Goal: Information Seeking & Learning: Learn about a topic

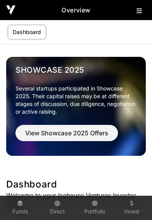
click at [140, 10] on icon at bounding box center [138, 11] width 5 height 6
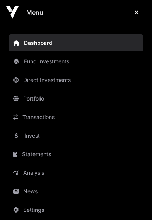
click at [37, 191] on link "News" at bounding box center [76, 191] width 135 height 17
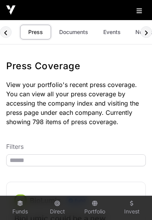
click at [77, 31] on link "Documents" at bounding box center [73, 32] width 39 height 15
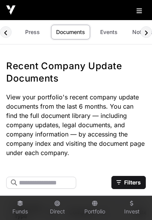
click at [112, 32] on link "Events" at bounding box center [108, 32] width 31 height 15
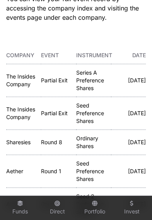
scroll to position [95, 0]
click at [15, 141] on link "Sharesies" at bounding box center [18, 142] width 24 height 7
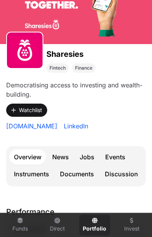
scroll to position [77, 0]
click at [118, 156] on link "Events" at bounding box center [114, 156] width 29 height 15
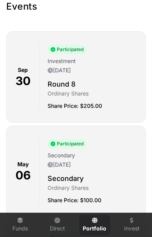
scroll to position [290, 0]
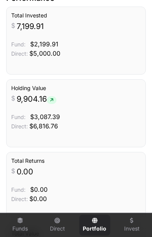
scroll to position [77, 0]
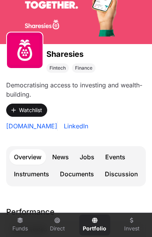
click at [122, 157] on link "Events" at bounding box center [114, 156] width 29 height 15
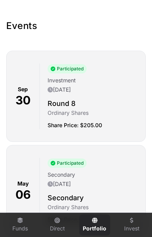
scroll to position [271, 0]
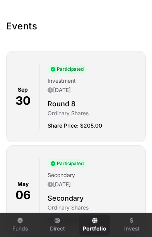
click at [119, 117] on p "Ordinary Shares" at bounding box center [94, 113] width 92 height 8
click at [86, 88] on p "[DATE]" at bounding box center [94, 90] width 92 height 8
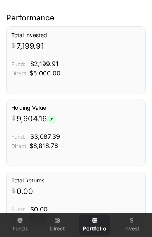
scroll to position [77, 0]
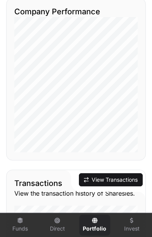
click at [121, 180] on button "View Transactions" at bounding box center [111, 179] width 64 height 13
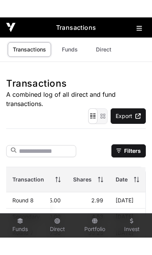
scroll to position [0, 221]
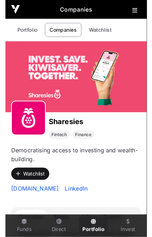
scroll to position [756, 0]
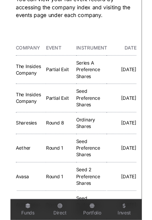
scroll to position [0, 46]
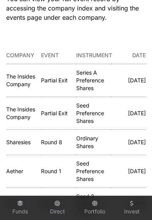
click at [14, 112] on link "The Insides Company" at bounding box center [20, 113] width 29 height 14
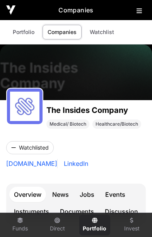
click at [119, 191] on link "Events" at bounding box center [114, 194] width 29 height 15
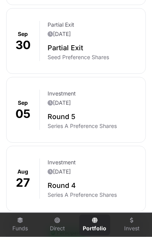
scroll to position [344, 0]
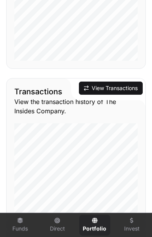
scroll to position [796, 0]
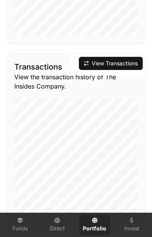
click at [119, 70] on button "View Transactions" at bounding box center [111, 63] width 64 height 13
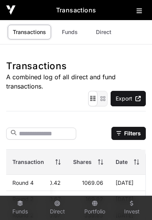
scroll to position [0, 239]
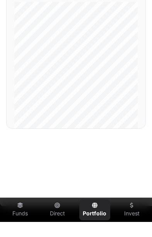
scroll to position [877, 0]
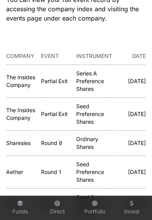
scroll to position [94, 0]
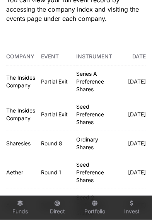
click at [18, 171] on link "Aether" at bounding box center [14, 172] width 17 height 7
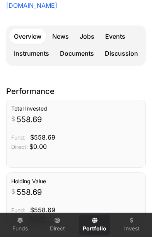
scroll to position [216, 0]
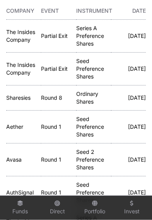
scroll to position [140, 0]
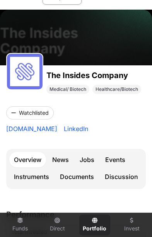
scroll to position [34, 0]
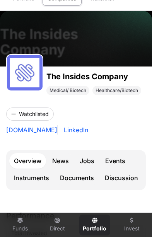
click at [114, 165] on link "Events" at bounding box center [114, 160] width 29 height 15
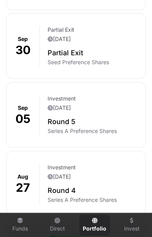
scroll to position [352, 0]
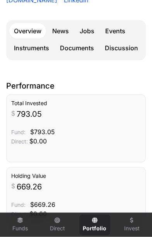
scroll to position [34, 0]
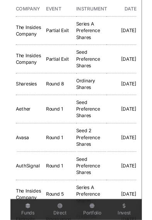
scroll to position [0, 46]
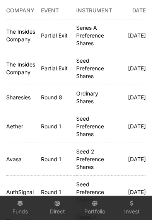
click at [22, 96] on link "Sharesies" at bounding box center [18, 97] width 24 height 7
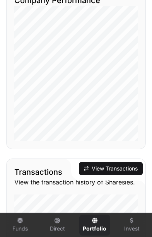
scroll to position [767, 0]
click at [102, 166] on button "View Transactions" at bounding box center [111, 168] width 64 height 13
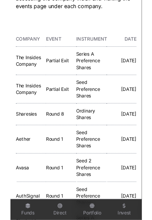
scroll to position [0, 46]
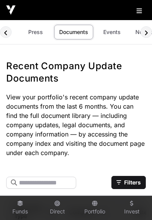
scroll to position [0, 3]
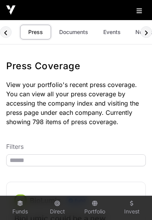
click at [11, 11] on img at bounding box center [10, 9] width 9 height 9
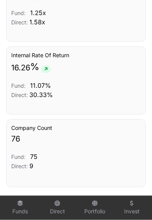
scroll to position [1050, 0]
